Goal: Task Accomplishment & Management: Complete application form

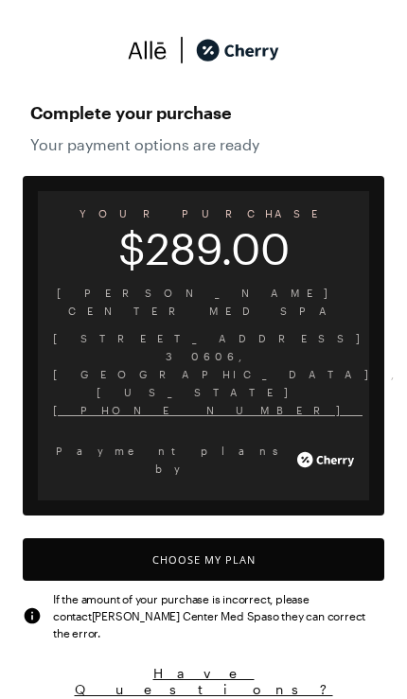
click at [251, 538] on button "Choose My Plan" at bounding box center [203, 559] width 361 height 43
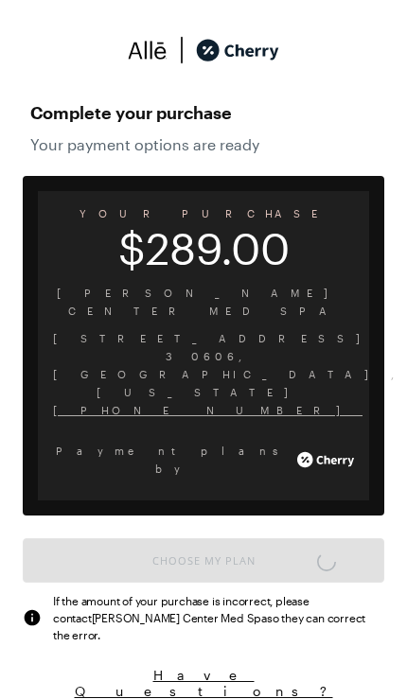
scroll to position [1584, 0]
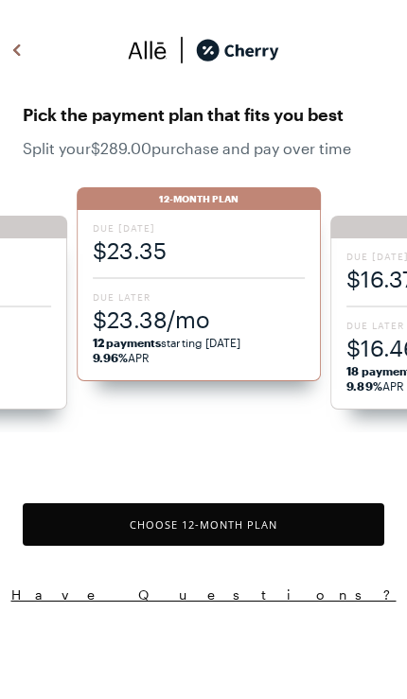
click at [157, 343] on strong "12 payments" at bounding box center [127, 342] width 69 height 13
click at [219, 530] on button "Choose 12 -Month Plan" at bounding box center [203, 524] width 361 height 43
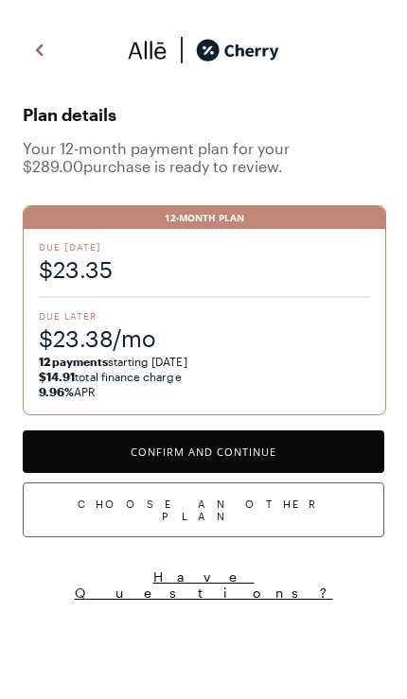
click at [285, 455] on button "Confirm and Continue" at bounding box center [203, 452] width 361 height 43
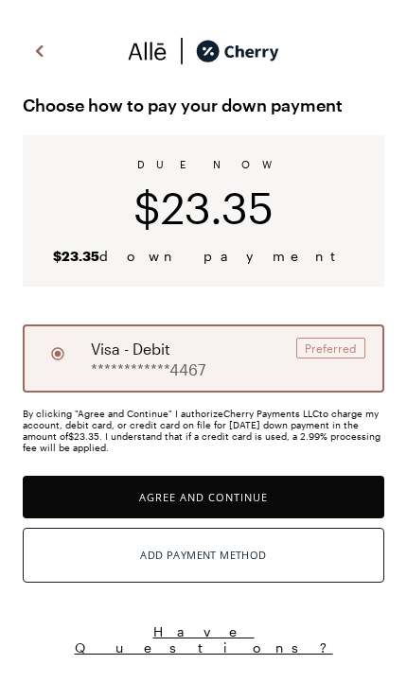
click at [248, 496] on button "Agree and Continue" at bounding box center [203, 497] width 361 height 43
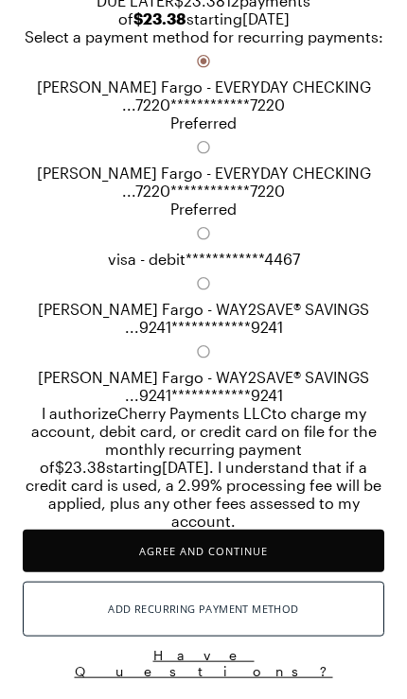
click at [220, 550] on button "Agree and Continue" at bounding box center [203, 551] width 361 height 43
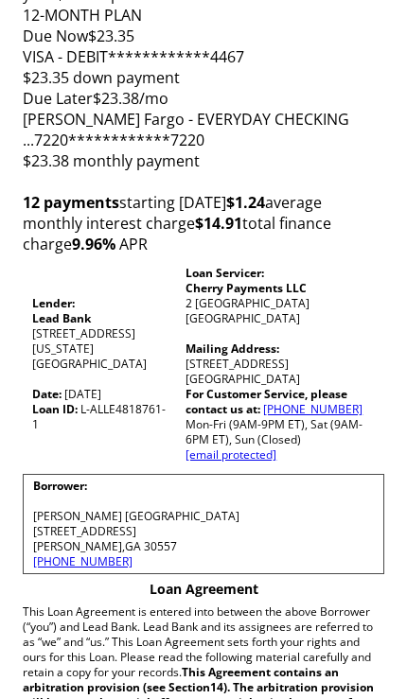
scroll to position [203, 0]
